Goal: Information Seeking & Learning: Learn about a topic

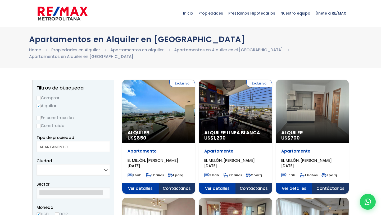
select select
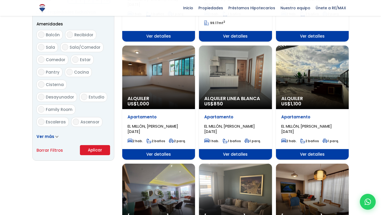
scroll to position [277, 0]
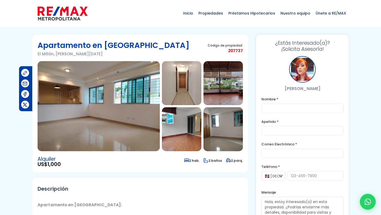
click at [126, 118] on img at bounding box center [99, 106] width 122 height 90
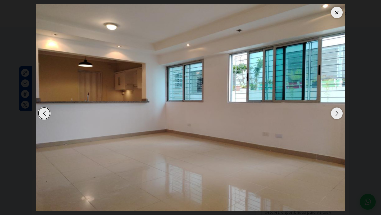
click at [338, 109] on div "Next slide" at bounding box center [337, 113] width 12 height 12
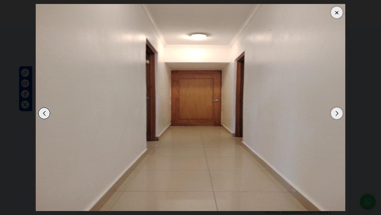
click at [338, 109] on div "Next slide" at bounding box center [337, 113] width 12 height 12
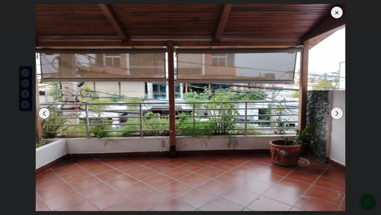
click at [338, 113] on div "Next slide" at bounding box center [337, 113] width 12 height 12
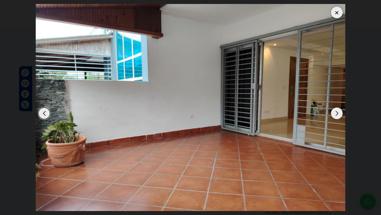
click at [338, 113] on div "Next slide" at bounding box center [337, 113] width 12 height 12
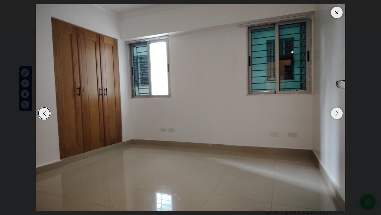
click at [44, 113] on div "Previous slide" at bounding box center [44, 113] width 12 height 12
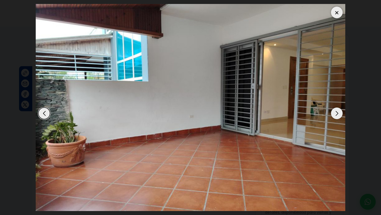
click at [338, 112] on div "Next slide" at bounding box center [337, 113] width 12 height 12
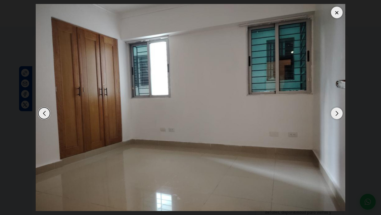
click at [338, 112] on div "Next slide" at bounding box center [337, 113] width 12 height 12
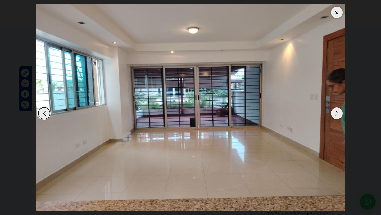
click at [337, 112] on div "Next slide" at bounding box center [337, 113] width 12 height 12
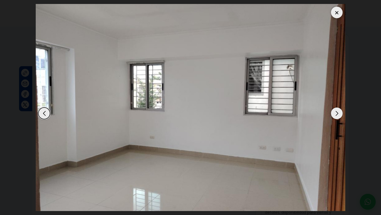
click at [337, 112] on div "Next slide" at bounding box center [337, 113] width 12 height 12
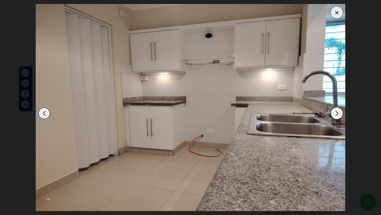
click at [337, 112] on div "Next slide" at bounding box center [337, 113] width 12 height 12
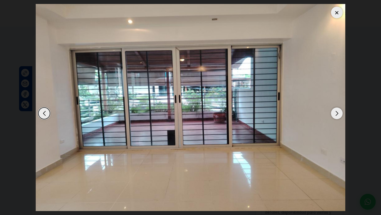
click at [337, 112] on div "Next slide" at bounding box center [337, 113] width 12 height 12
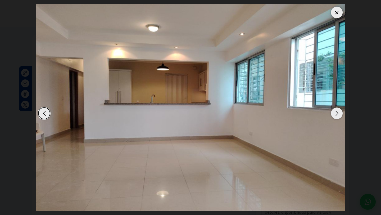
click at [337, 113] on div "Next slide" at bounding box center [337, 113] width 12 height 12
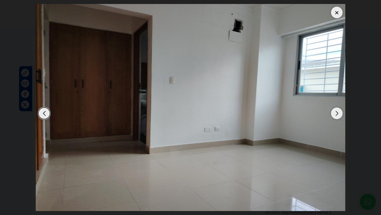
click at [337, 113] on div "Next slide" at bounding box center [337, 113] width 12 height 12
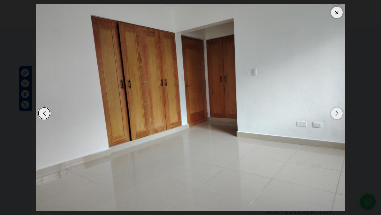
click at [337, 113] on div "Next slide" at bounding box center [337, 113] width 12 height 12
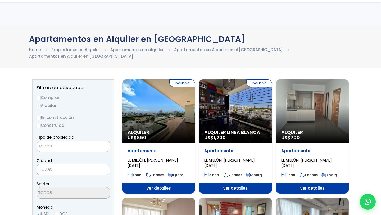
select select
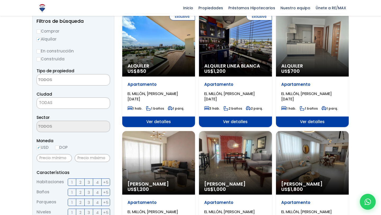
scroll to position [67, 0]
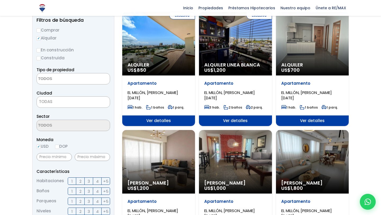
click at [39, 56] on input "Construida" at bounding box center [39, 58] width 4 height 4
radio input "true"
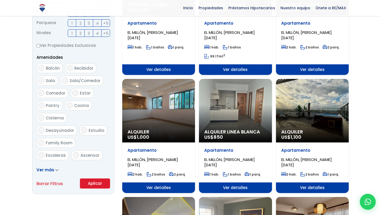
scroll to position [253, 0]
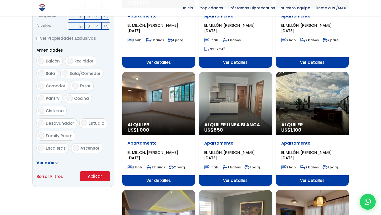
click at [54, 160] on link "Ver más" at bounding box center [48, 163] width 22 height 6
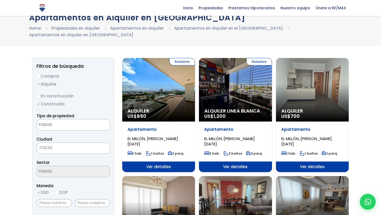
scroll to position [19, 0]
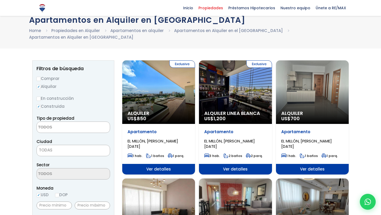
click at [220, 6] on span "Propiedades" at bounding box center [211, 8] width 30 height 8
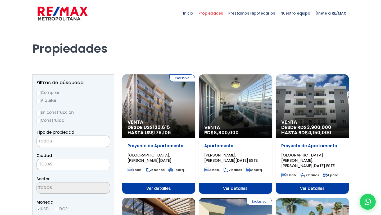
click at [92, 136] on span at bounding box center [74, 140] width 74 height 11
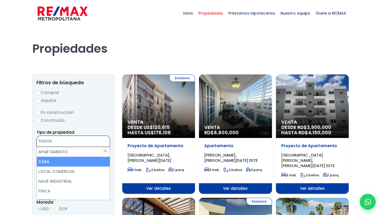
click at [80, 163] on li "CASA" at bounding box center [73, 162] width 73 height 10
select select "house"
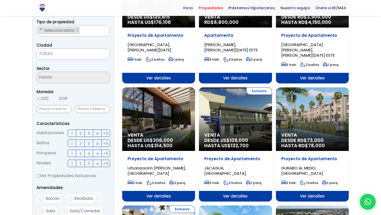
scroll to position [111, 0]
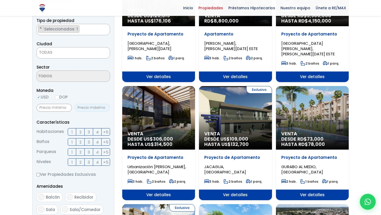
click at [87, 108] on input "text" at bounding box center [92, 108] width 35 height 8
type input "3,000"
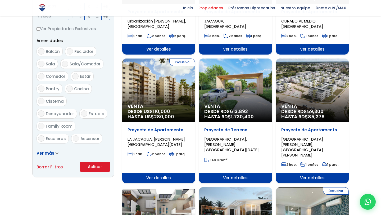
scroll to position [257, 0]
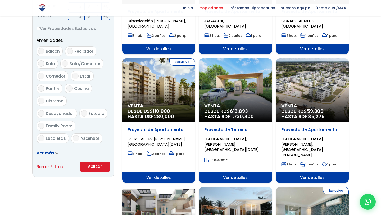
click at [92, 168] on button "Aplicar" at bounding box center [95, 166] width 30 height 10
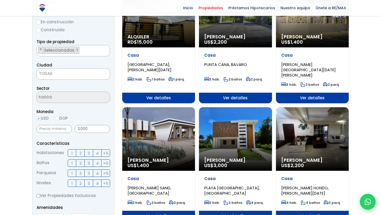
scroll to position [89, 0]
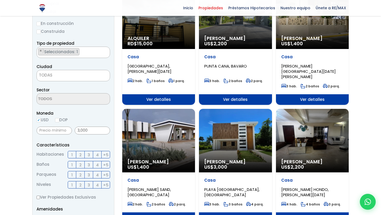
click at [68, 73] on span "TODAS" at bounding box center [73, 74] width 73 height 7
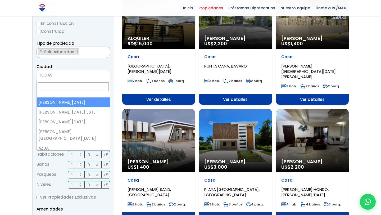
click at [62, 74] on span "TODAS" at bounding box center [73, 74] width 73 height 7
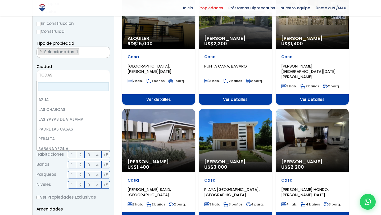
scroll to position [0, 0]
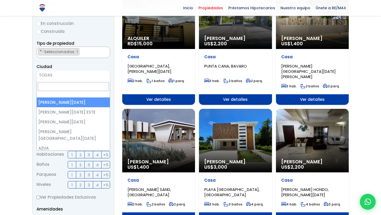
select select "1"
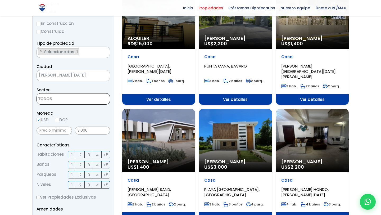
click at [66, 102] on textarea "Search" at bounding box center [62, 98] width 51 height 11
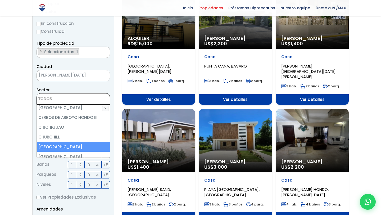
scroll to position [324, 0]
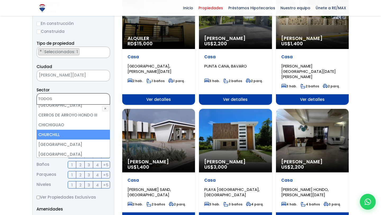
click at [65, 130] on li "CHURCHILL" at bounding box center [73, 135] width 73 height 10
select select "105"
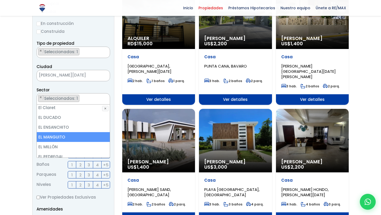
scroll to position [586, 0]
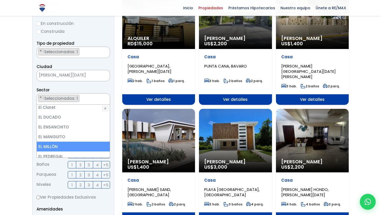
click at [58, 142] on li "EL MILLÓN" at bounding box center [73, 147] width 73 height 10
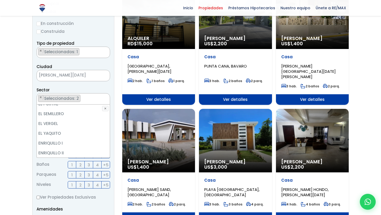
scroll to position [655, 0]
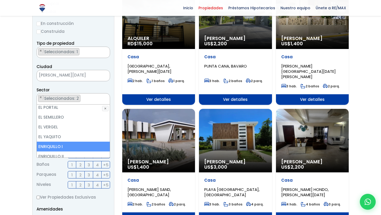
click at [59, 142] on li "ENRIQUILLO I" at bounding box center [73, 147] width 73 height 10
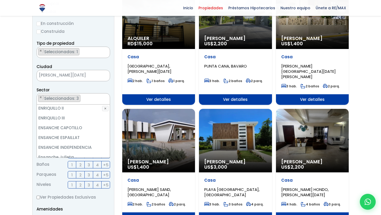
scroll to position [702, 0]
click at [62, 153] on li "Ensanche Julieta" at bounding box center [73, 158] width 73 height 10
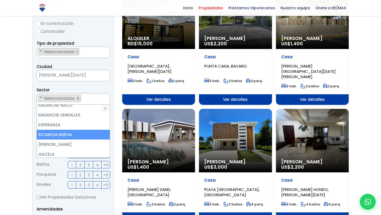
scroll to position [816, 0]
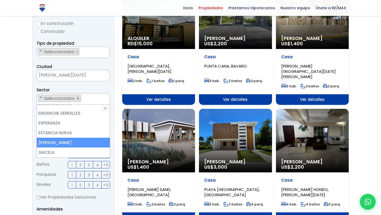
click at [65, 138] on li "EVARISTO MORALES" at bounding box center [73, 143] width 73 height 10
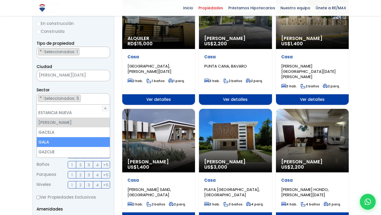
scroll to position [842, 0]
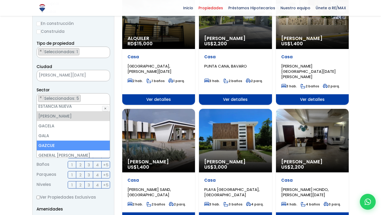
click at [65, 140] on li "GAZCUE" at bounding box center [73, 145] width 73 height 10
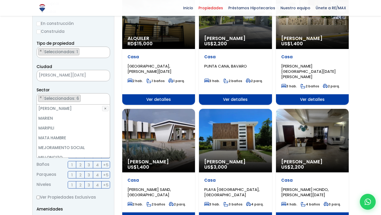
scroll to position [1757, 0]
click at [67, 152] on li "MILLONCITO" at bounding box center [73, 157] width 73 height 10
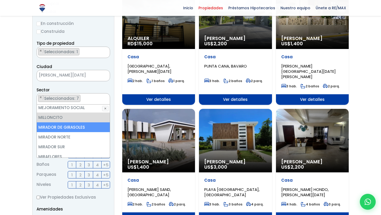
scroll to position [1798, 0]
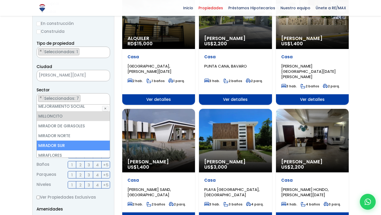
click at [68, 140] on li "MIRADOR SUR" at bounding box center [73, 145] width 73 height 10
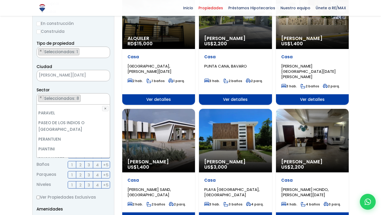
scroll to position [1918, 0]
click at [63, 144] on li "PIANTINI" at bounding box center [73, 149] width 73 height 10
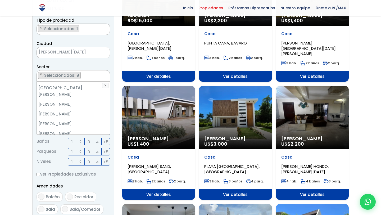
scroll to position [113, 0]
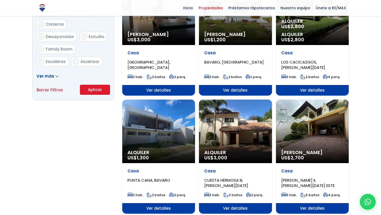
scroll to position [334, 0]
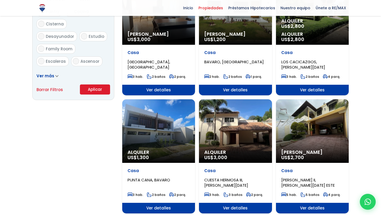
click at [92, 92] on button "Aplicar" at bounding box center [95, 89] width 30 height 10
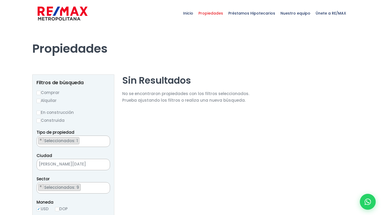
select select "105"
click at [39, 101] on input "Alquilar" at bounding box center [39, 101] width 4 height 4
radio input "true"
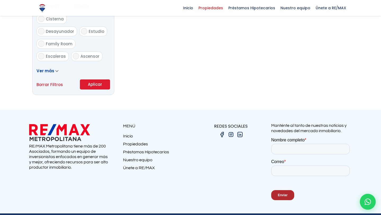
scroll to position [356, 0]
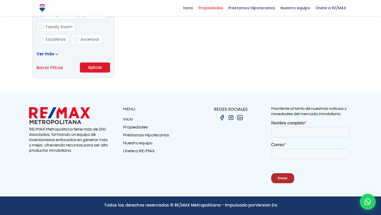
click at [94, 67] on button "Aplicar" at bounding box center [95, 67] width 30 height 10
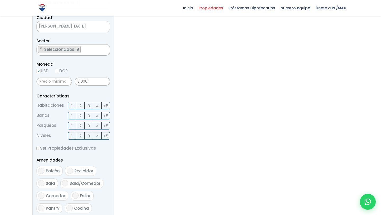
scroll to position [99, 0]
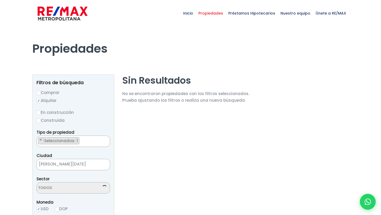
scroll to position [1193, 0]
select select "105"
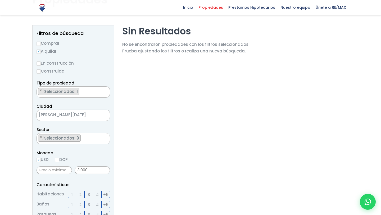
scroll to position [51, 0]
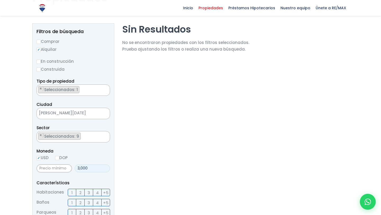
drag, startPoint x: 92, startPoint y: 166, endPoint x: 48, endPoint y: 165, distance: 43.7
click at [48, 166] on div "3,000" at bounding box center [74, 168] width 74 height 12
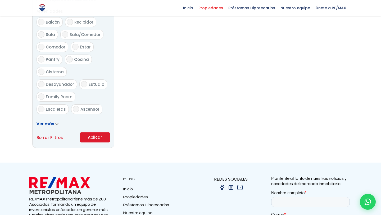
scroll to position [294, 0]
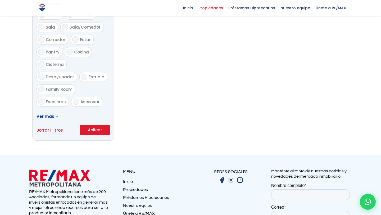
type input "0"
click at [88, 130] on button "Aplicar" at bounding box center [95, 130] width 30 height 10
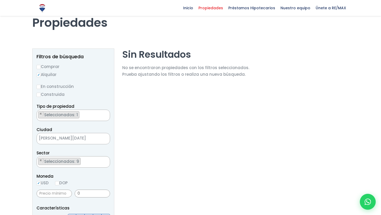
scroll to position [0, 0]
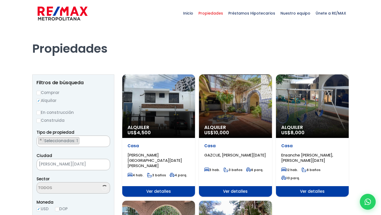
scroll to position [1193, 0]
select select "105"
click at [195, 94] on div "Alquiler US$ 10,000" at bounding box center [158, 105] width 73 height 63
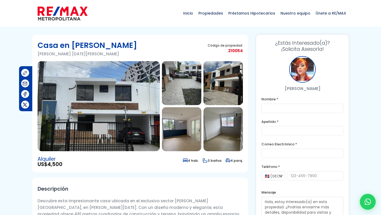
click at [118, 113] on img at bounding box center [99, 106] width 122 height 90
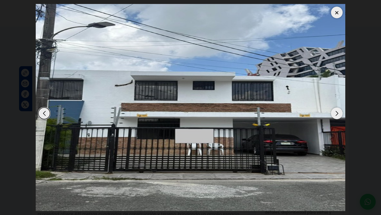
click at [336, 113] on div "Next slide" at bounding box center [337, 113] width 12 height 12
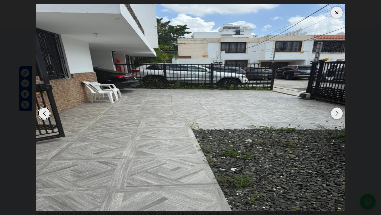
click at [336, 113] on div "Next slide" at bounding box center [337, 113] width 12 height 12
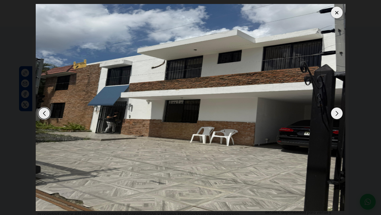
click at [336, 113] on div "Next slide" at bounding box center [337, 113] width 12 height 12
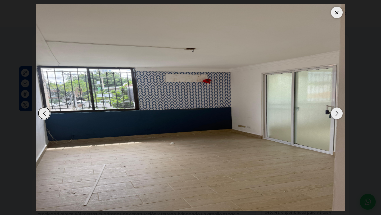
click at [336, 113] on div "Next slide" at bounding box center [337, 113] width 12 height 12
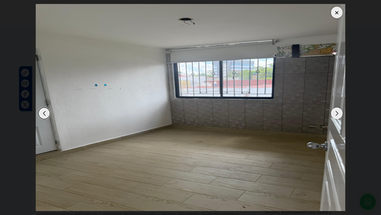
click at [336, 113] on div "Next slide" at bounding box center [337, 113] width 12 height 12
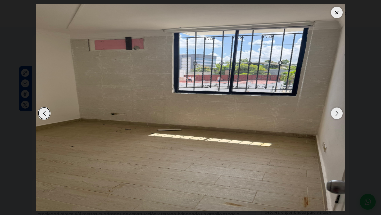
click at [336, 113] on div "Next slide" at bounding box center [337, 113] width 12 height 12
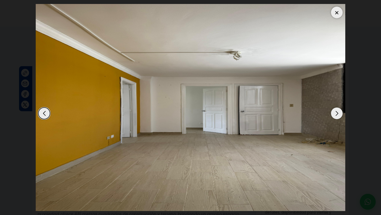
click at [336, 113] on div "Next slide" at bounding box center [337, 113] width 12 height 12
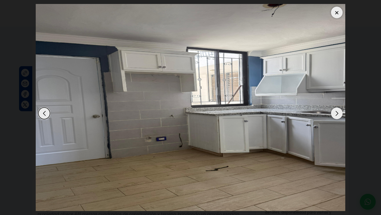
click at [336, 113] on div "Next slide" at bounding box center [337, 113] width 12 height 12
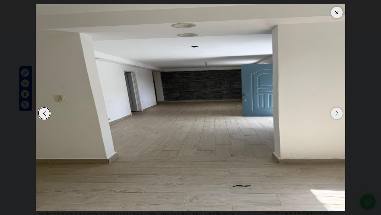
click at [336, 113] on div "Next slide" at bounding box center [337, 113] width 12 height 12
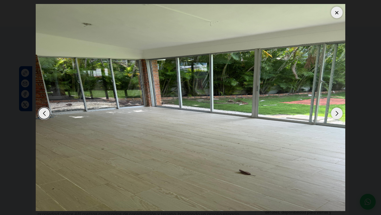
click at [336, 113] on div "Next slide" at bounding box center [337, 113] width 12 height 12
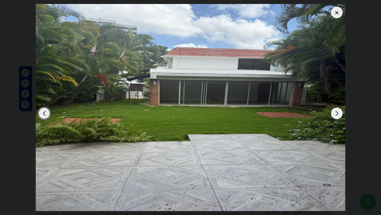
click at [42, 115] on div "Previous slide" at bounding box center [44, 113] width 12 height 12
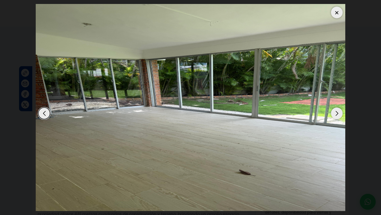
click at [339, 116] on div "Next slide" at bounding box center [337, 113] width 12 height 12
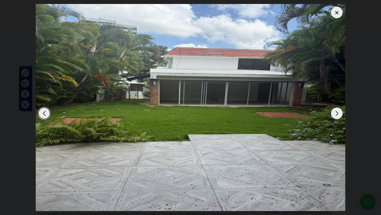
click at [339, 115] on div "Next slide" at bounding box center [337, 113] width 12 height 12
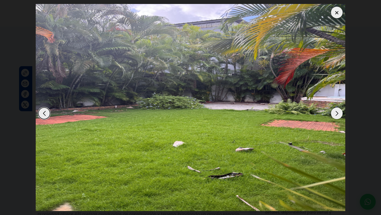
click at [339, 115] on div "Next slide" at bounding box center [337, 113] width 12 height 12
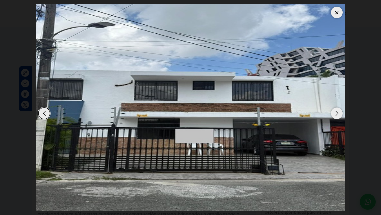
click at [339, 115] on div "Next slide" at bounding box center [337, 113] width 12 height 12
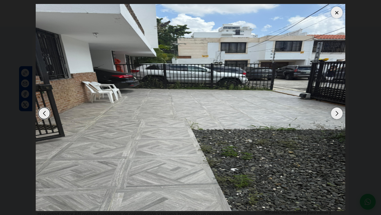
click at [339, 115] on div "Next slide" at bounding box center [337, 113] width 12 height 12
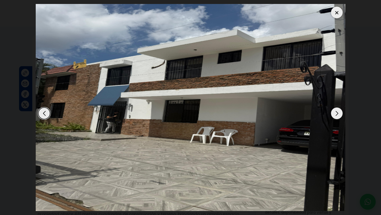
click at [338, 115] on div "Next slide" at bounding box center [337, 113] width 12 height 12
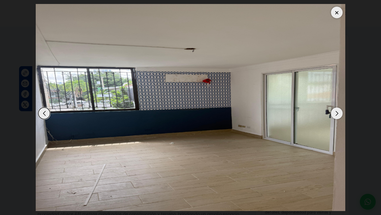
click at [338, 115] on div "Next slide" at bounding box center [337, 113] width 12 height 12
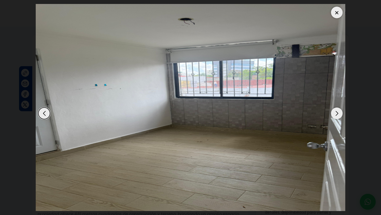
click at [338, 115] on div "Next slide" at bounding box center [337, 113] width 12 height 12
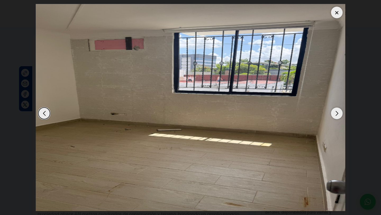
click at [338, 115] on div "Next slide" at bounding box center [337, 113] width 12 height 12
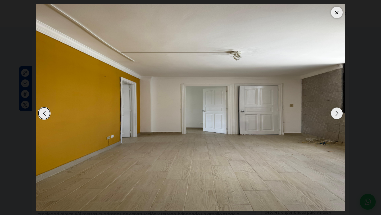
click at [340, 10] on div at bounding box center [337, 13] width 12 height 12
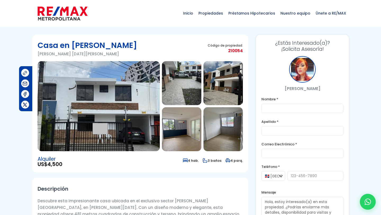
click at [129, 111] on img at bounding box center [99, 106] width 122 height 90
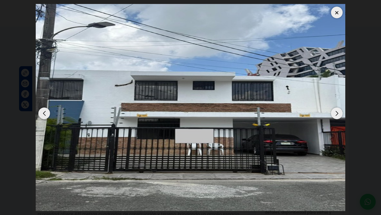
click at [339, 114] on div "Next slide" at bounding box center [337, 113] width 12 height 12
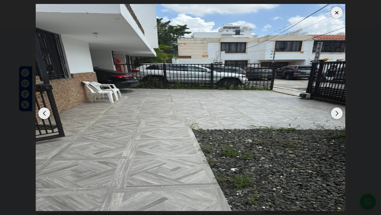
click at [38, 118] on img "2 / 12" at bounding box center [191, 107] width 310 height 207
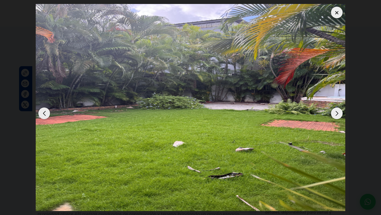
click at [42, 111] on div "Previous slide" at bounding box center [44, 113] width 12 height 12
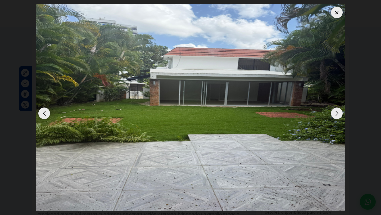
click at [42, 111] on div "Previous slide" at bounding box center [44, 113] width 12 height 12
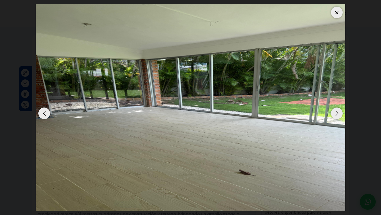
click at [42, 111] on div "Previous slide" at bounding box center [44, 113] width 12 height 12
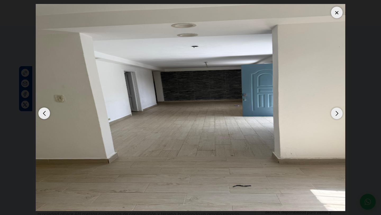
click at [45, 113] on div "Previous slide" at bounding box center [44, 113] width 12 height 12
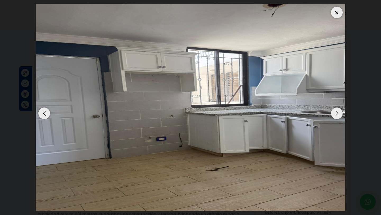
click at [45, 113] on div "Previous slide" at bounding box center [44, 113] width 12 height 12
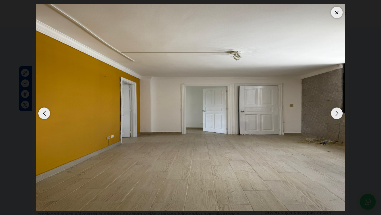
click at [45, 113] on div "Previous slide" at bounding box center [44, 113] width 12 height 12
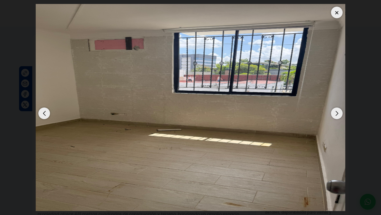
click at [45, 113] on div "Previous slide" at bounding box center [44, 113] width 12 height 12
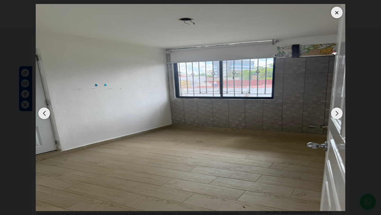
click at [45, 113] on div "Previous slide" at bounding box center [44, 113] width 12 height 12
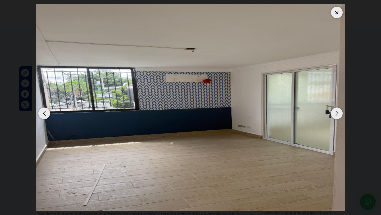
click at [45, 113] on div "Previous slide" at bounding box center [44, 113] width 12 height 12
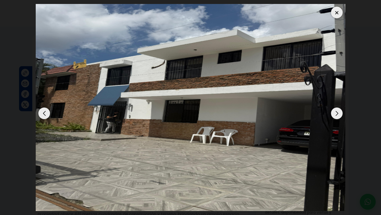
click at [44, 111] on div "Previous slide" at bounding box center [44, 113] width 12 height 12
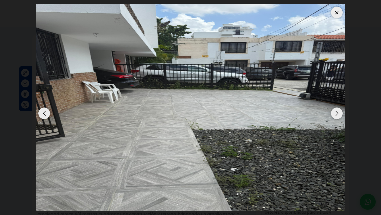
click at [44, 111] on div "Previous slide" at bounding box center [44, 113] width 12 height 12
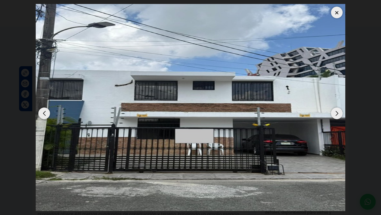
click at [336, 111] on div "Next slide" at bounding box center [337, 113] width 12 height 12
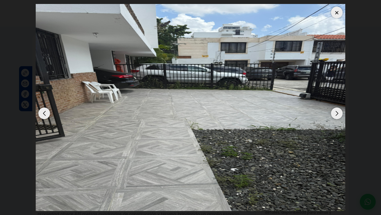
click at [338, 12] on div at bounding box center [337, 13] width 12 height 12
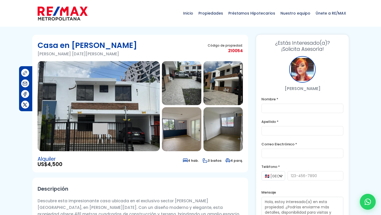
click at [129, 132] on img at bounding box center [99, 106] width 122 height 90
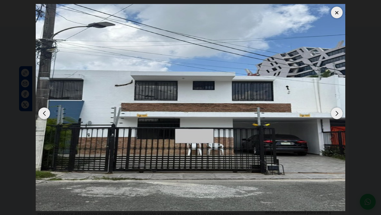
click at [336, 113] on div "Next slide" at bounding box center [337, 113] width 12 height 12
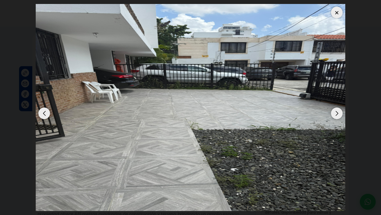
click at [44, 111] on div "Previous slide" at bounding box center [44, 113] width 12 height 12
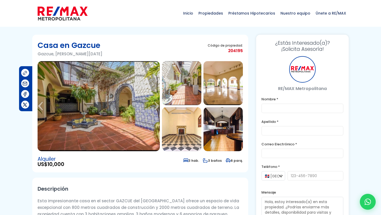
click at [98, 104] on img at bounding box center [99, 106] width 122 height 90
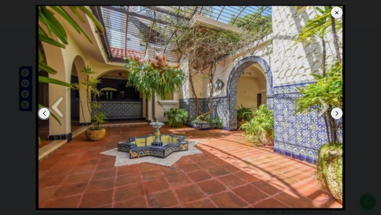
click at [338, 114] on div "Next slide" at bounding box center [337, 113] width 12 height 12
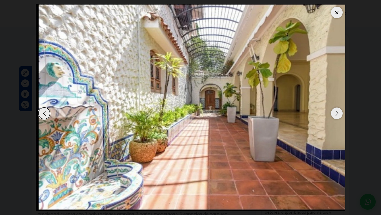
click at [338, 114] on div "Next slide" at bounding box center [337, 113] width 12 height 12
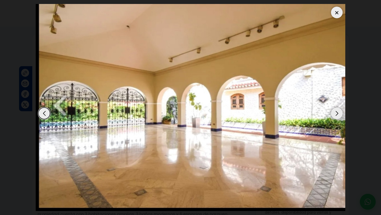
click at [44, 115] on div "Previous slide" at bounding box center [44, 113] width 12 height 12
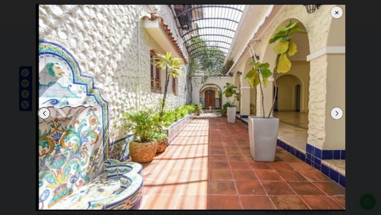
click at [339, 113] on div "Next slide" at bounding box center [337, 113] width 12 height 12
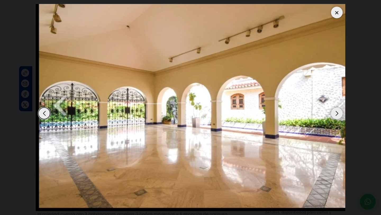
click at [339, 113] on div "Next slide" at bounding box center [337, 113] width 12 height 12
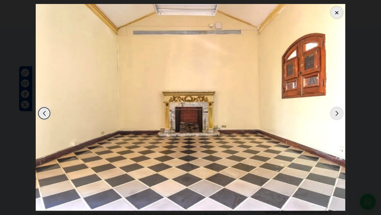
click at [339, 113] on div "Next slide" at bounding box center [337, 113] width 12 height 12
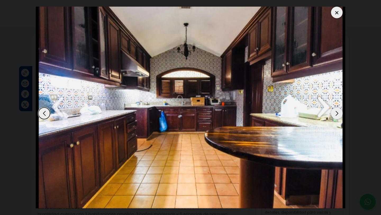
click at [339, 113] on div "Next slide" at bounding box center [337, 113] width 12 height 12
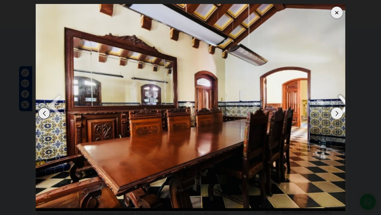
click at [339, 113] on div "Next slide" at bounding box center [337, 113] width 12 height 12
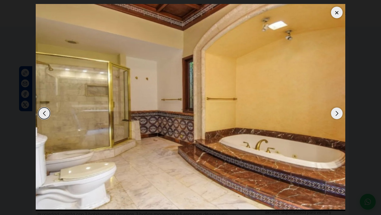
click at [339, 113] on div "Next slide" at bounding box center [337, 113] width 12 height 12
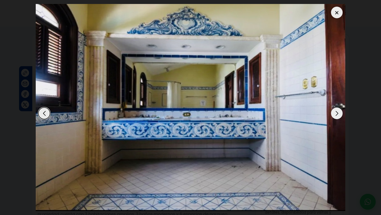
click at [339, 113] on div "Next slide" at bounding box center [337, 113] width 12 height 12
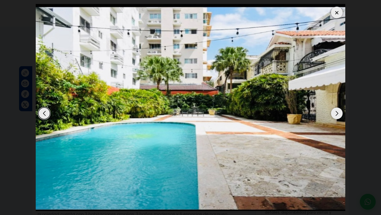
click at [339, 113] on div "Next slide" at bounding box center [337, 113] width 12 height 12
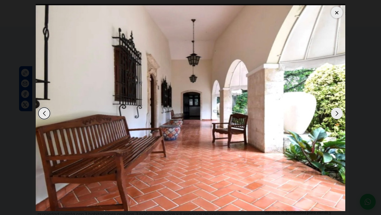
click at [339, 113] on div "Next slide" at bounding box center [337, 113] width 12 height 12
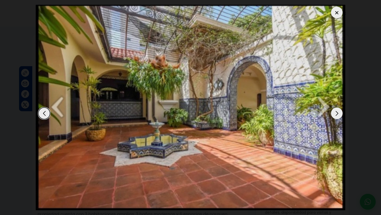
click at [339, 113] on div "Next slide" at bounding box center [337, 113] width 12 height 12
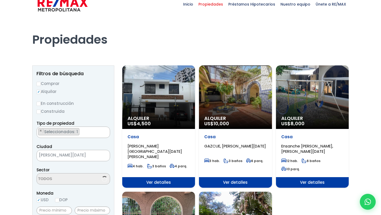
scroll to position [1193, 0]
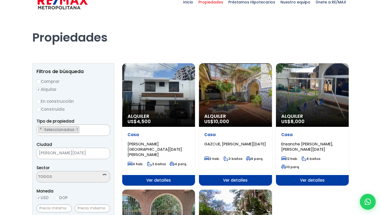
select select "105"
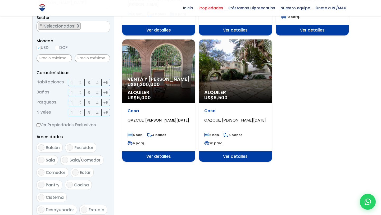
scroll to position [160, 0]
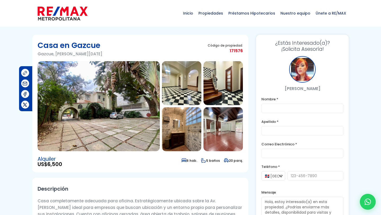
click at [87, 90] on img at bounding box center [99, 106] width 122 height 90
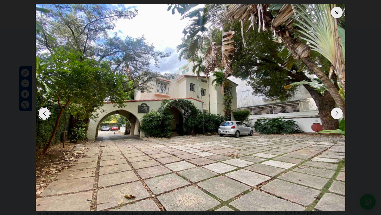
click at [336, 112] on div "Next slide" at bounding box center [337, 113] width 12 height 12
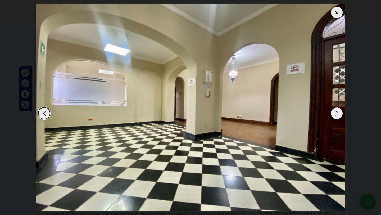
click at [336, 112] on div "Next slide" at bounding box center [337, 113] width 12 height 12
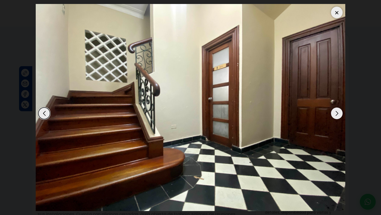
click at [339, 113] on div "Next slide" at bounding box center [337, 113] width 12 height 12
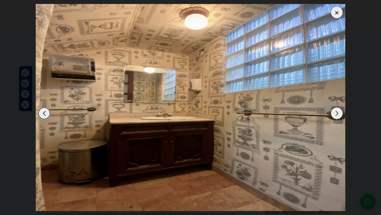
click at [339, 113] on div "Next slide" at bounding box center [337, 113] width 12 height 12
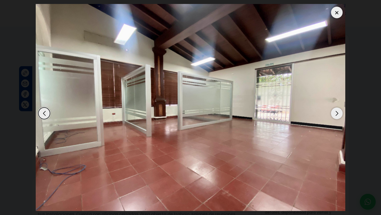
click at [339, 113] on div "Next slide" at bounding box center [337, 113] width 12 height 12
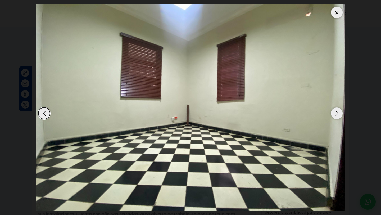
click at [339, 113] on div "Next slide" at bounding box center [337, 113] width 12 height 12
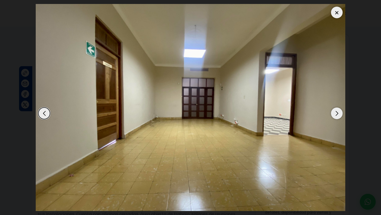
click at [339, 113] on div "Next slide" at bounding box center [337, 113] width 12 height 12
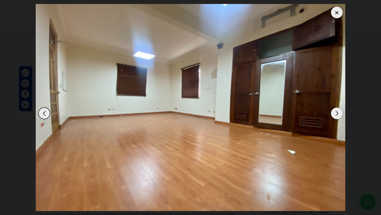
click at [339, 113] on div "Next slide" at bounding box center [337, 113] width 12 height 12
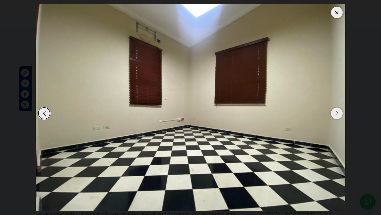
click at [339, 113] on div "Next slide" at bounding box center [337, 113] width 12 height 12
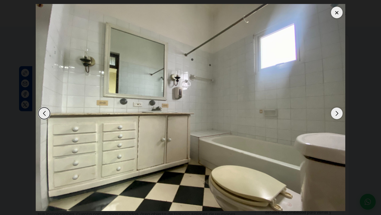
click at [339, 113] on div "Next slide" at bounding box center [337, 113] width 12 height 12
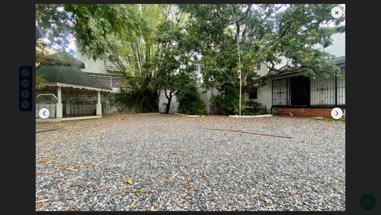
click at [339, 113] on div "Next slide" at bounding box center [337, 113] width 12 height 12
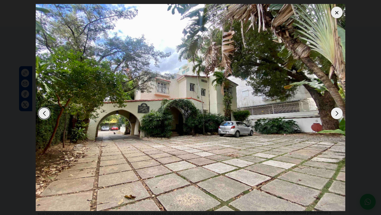
click at [339, 113] on div "Next slide" at bounding box center [337, 113] width 12 height 12
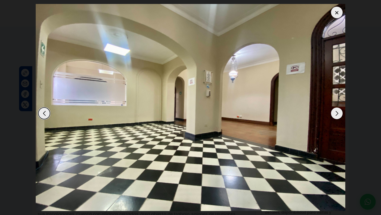
click at [339, 113] on div "Next slide" at bounding box center [337, 113] width 12 height 12
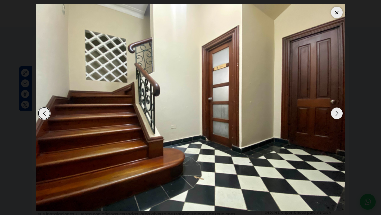
click at [339, 113] on div "Next slide" at bounding box center [337, 113] width 12 height 12
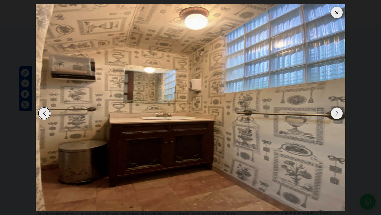
click at [339, 113] on div "Next slide" at bounding box center [337, 113] width 12 height 12
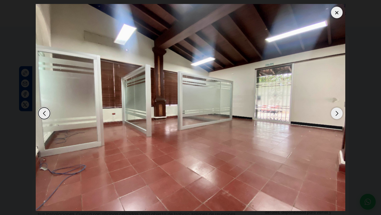
click at [339, 113] on div "Next slide" at bounding box center [337, 113] width 12 height 12
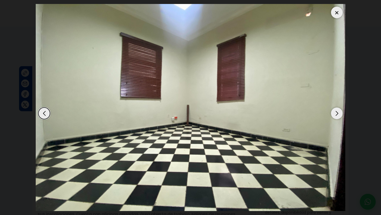
click at [339, 113] on div "Next slide" at bounding box center [337, 113] width 12 height 12
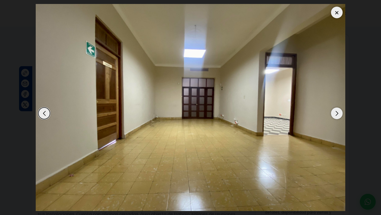
click at [339, 113] on div "Next slide" at bounding box center [337, 113] width 12 height 12
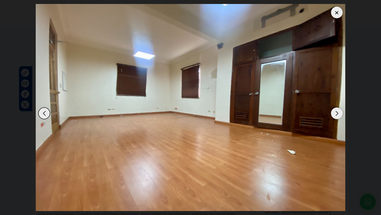
click at [339, 113] on div "Next slide" at bounding box center [337, 113] width 12 height 12
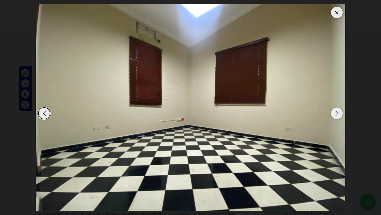
click at [339, 113] on div "Next slide" at bounding box center [337, 113] width 12 height 12
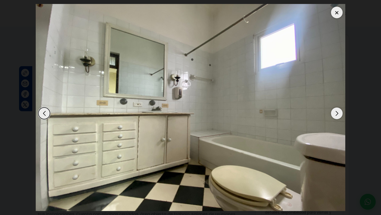
click at [339, 113] on div "Next slide" at bounding box center [337, 113] width 12 height 12
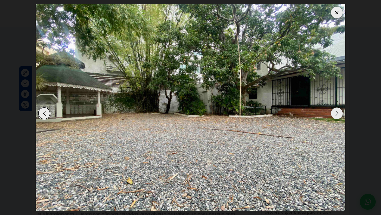
click at [338, 113] on div "Next slide" at bounding box center [337, 113] width 12 height 12
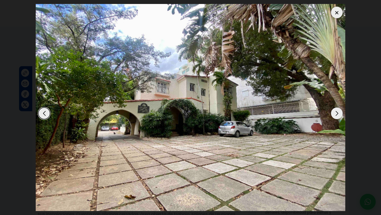
click at [46, 113] on div "Previous slide" at bounding box center [44, 113] width 12 height 12
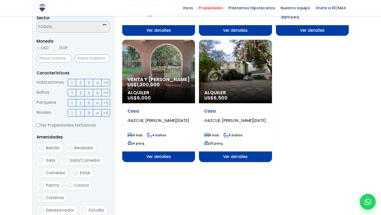
scroll to position [160, 0]
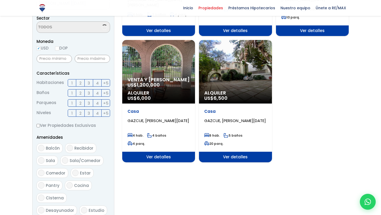
select select "105"
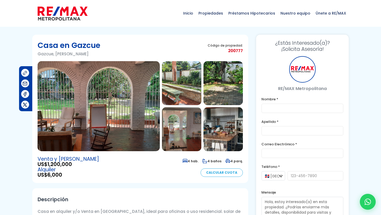
click at [105, 116] on img at bounding box center [99, 106] width 122 height 90
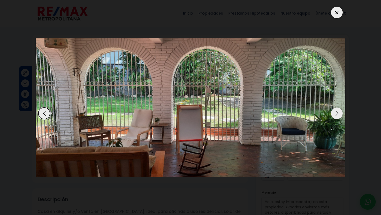
click at [338, 112] on div "Next slide" at bounding box center [337, 113] width 12 height 12
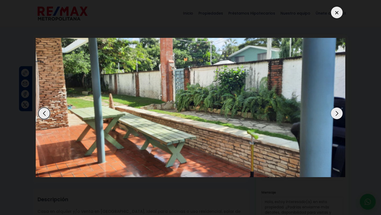
click at [338, 112] on div "Next slide" at bounding box center [337, 113] width 12 height 12
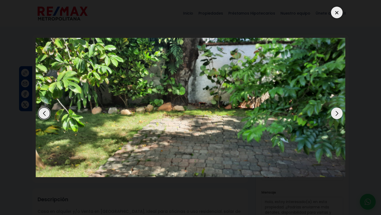
click at [338, 112] on div "Next slide" at bounding box center [337, 113] width 12 height 12
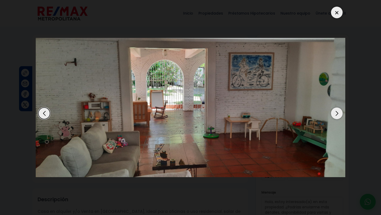
click at [338, 112] on div "Next slide" at bounding box center [337, 113] width 12 height 12
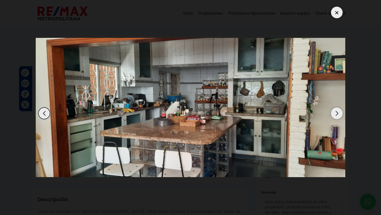
click at [338, 112] on div "Next slide" at bounding box center [337, 113] width 12 height 12
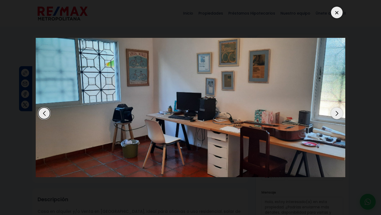
click at [338, 112] on div "Next slide" at bounding box center [337, 113] width 12 height 12
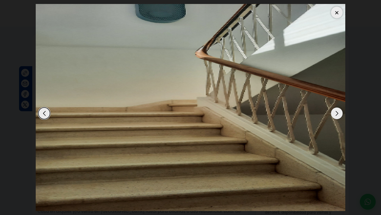
click at [338, 112] on div "Next slide" at bounding box center [337, 113] width 12 height 12
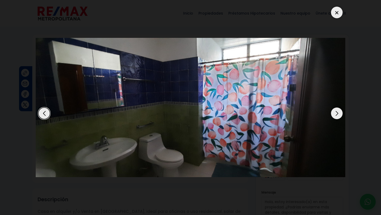
click at [338, 112] on div "Next slide" at bounding box center [337, 113] width 12 height 12
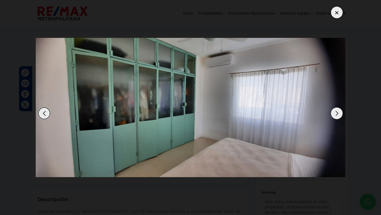
click at [338, 112] on div "Next slide" at bounding box center [337, 113] width 12 height 12
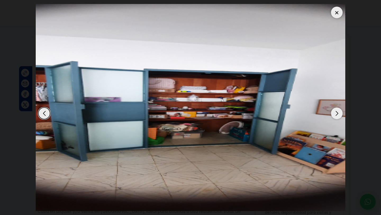
click at [338, 112] on div "Next slide" at bounding box center [337, 113] width 12 height 12
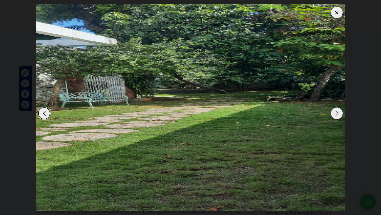
click at [338, 112] on div "Next slide" at bounding box center [337, 113] width 12 height 12
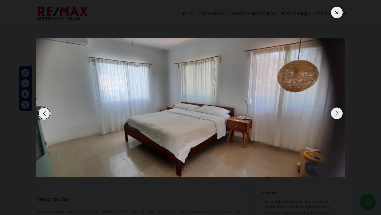
click at [338, 112] on div "Next slide" at bounding box center [337, 113] width 12 height 12
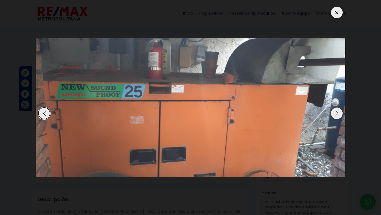
click at [338, 112] on div "Next slide" at bounding box center [337, 113] width 12 height 12
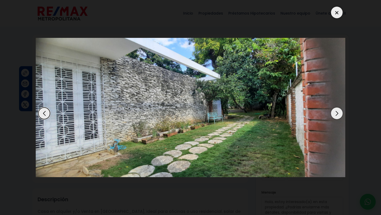
click at [338, 112] on div "Next slide" at bounding box center [337, 113] width 12 height 12
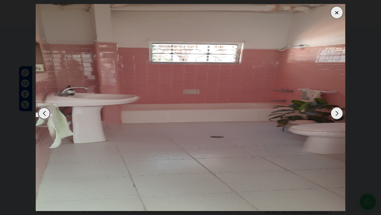
click at [338, 112] on div "Next slide" at bounding box center [337, 113] width 12 height 12
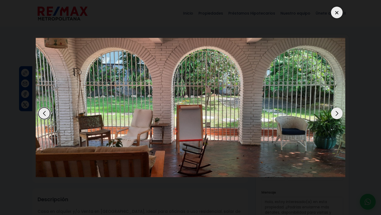
click at [338, 112] on div "Next slide" at bounding box center [337, 113] width 12 height 12
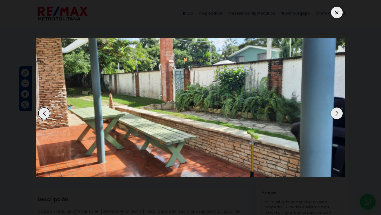
click at [338, 112] on div "Next slide" at bounding box center [337, 113] width 12 height 12
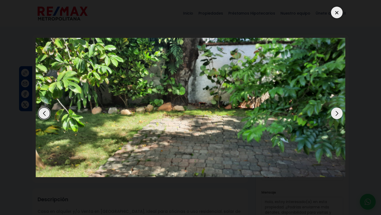
click at [338, 112] on div "Next slide" at bounding box center [337, 113] width 12 height 12
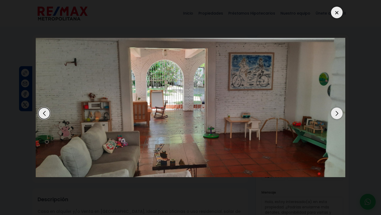
click at [338, 112] on div "Next slide" at bounding box center [337, 113] width 12 height 12
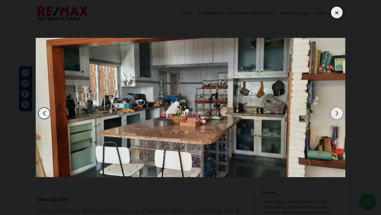
click at [338, 112] on div "Next slide" at bounding box center [337, 113] width 12 height 12
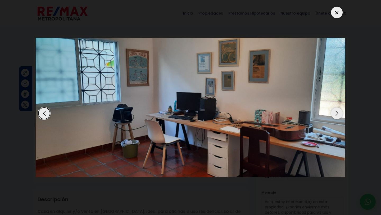
click at [338, 112] on div "Next slide" at bounding box center [337, 113] width 12 height 12
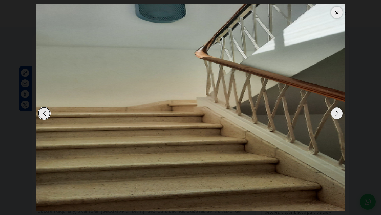
click at [337, 11] on div at bounding box center [337, 13] width 12 height 12
